Goal: Navigation & Orientation: Find specific page/section

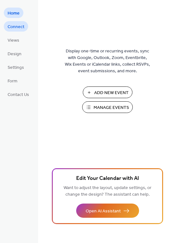
click at [20, 27] on span "Connect" at bounding box center [16, 27] width 17 height 7
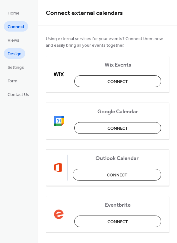
click at [17, 57] on span "Design" at bounding box center [15, 54] width 14 height 7
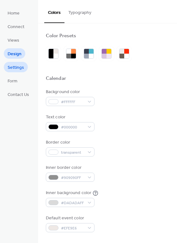
click at [17, 68] on span "Settings" at bounding box center [16, 67] width 16 height 7
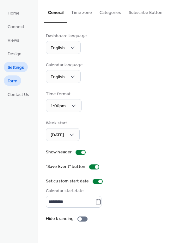
click at [12, 85] on link "Form" at bounding box center [12, 80] width 17 height 10
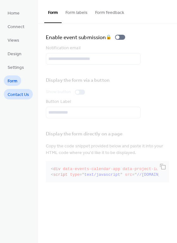
click at [16, 94] on span "Contact Us" at bounding box center [18, 94] width 21 height 7
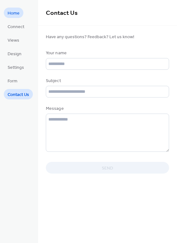
click at [11, 15] on span "Home" at bounding box center [14, 13] width 12 height 7
